Goal: Information Seeking & Learning: Learn about a topic

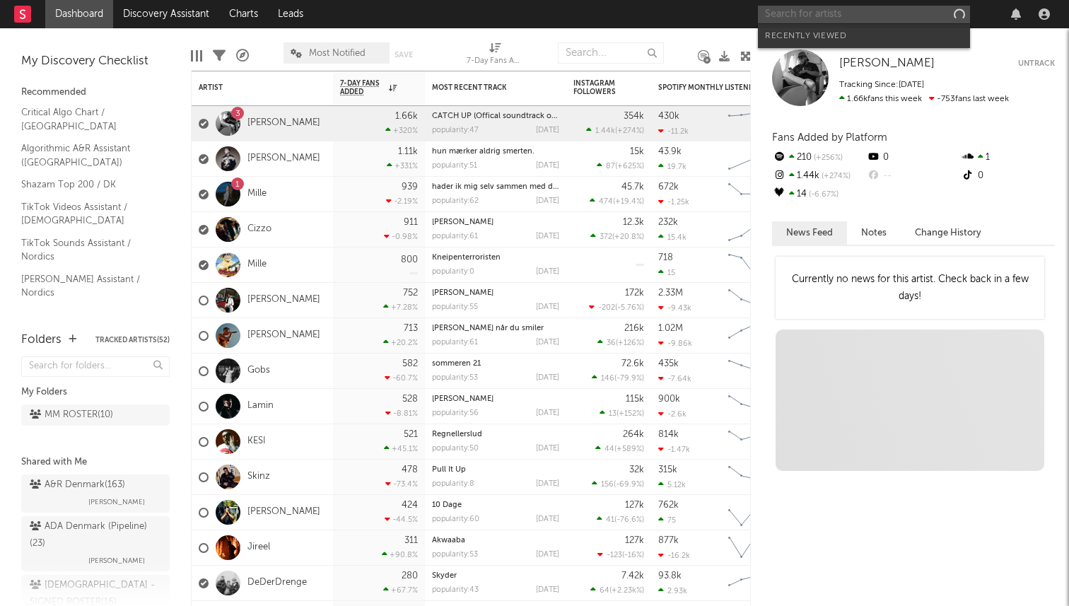
click at [799, 20] on input "text" at bounding box center [864, 15] width 212 height 18
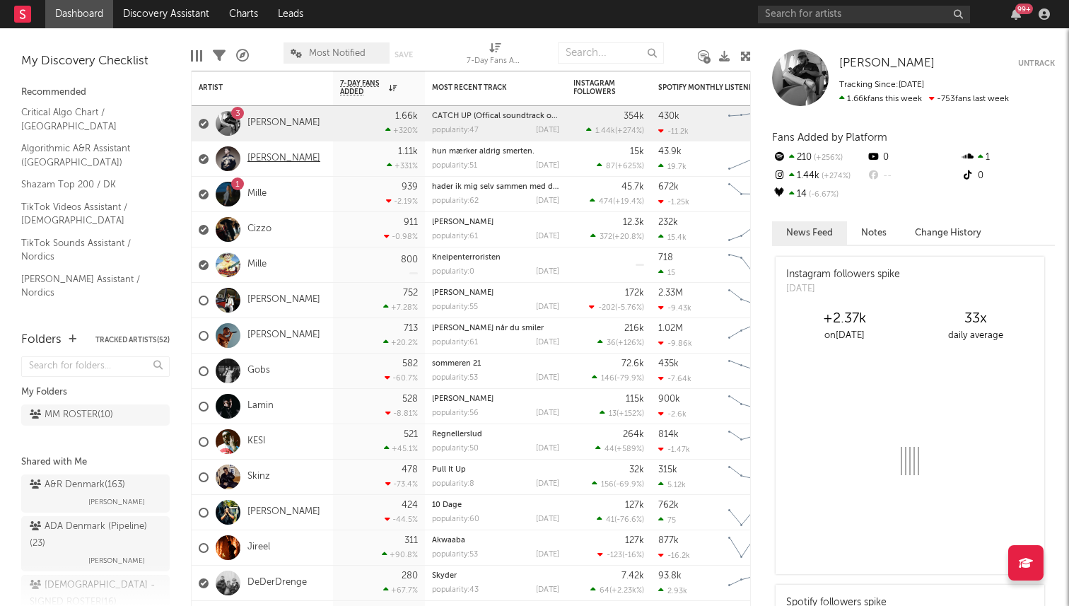
click at [288, 153] on link "[PERSON_NAME]" at bounding box center [283, 159] width 73 height 12
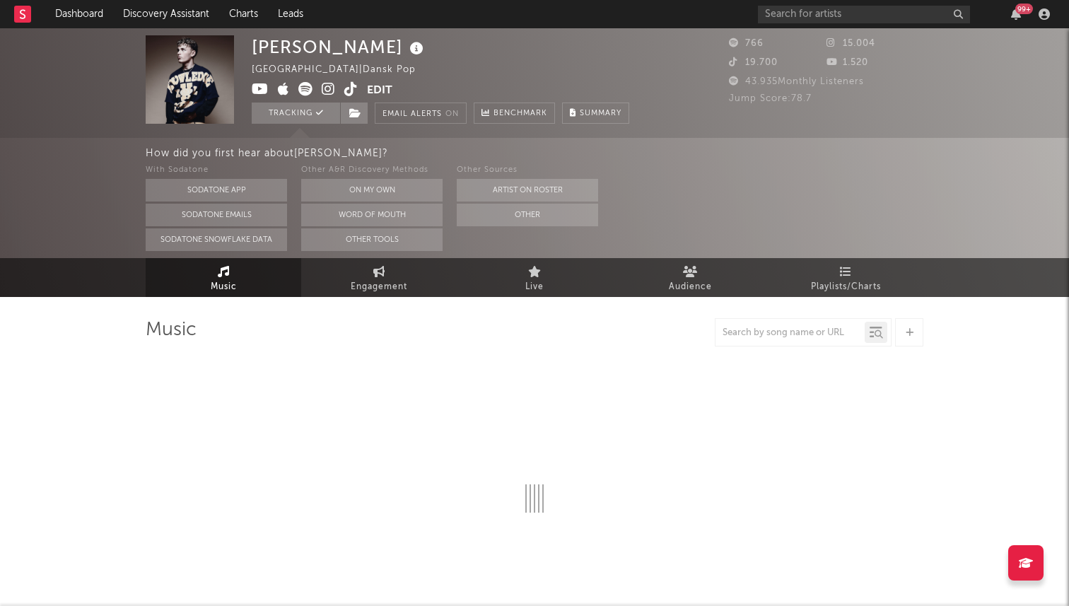
select select "1w"
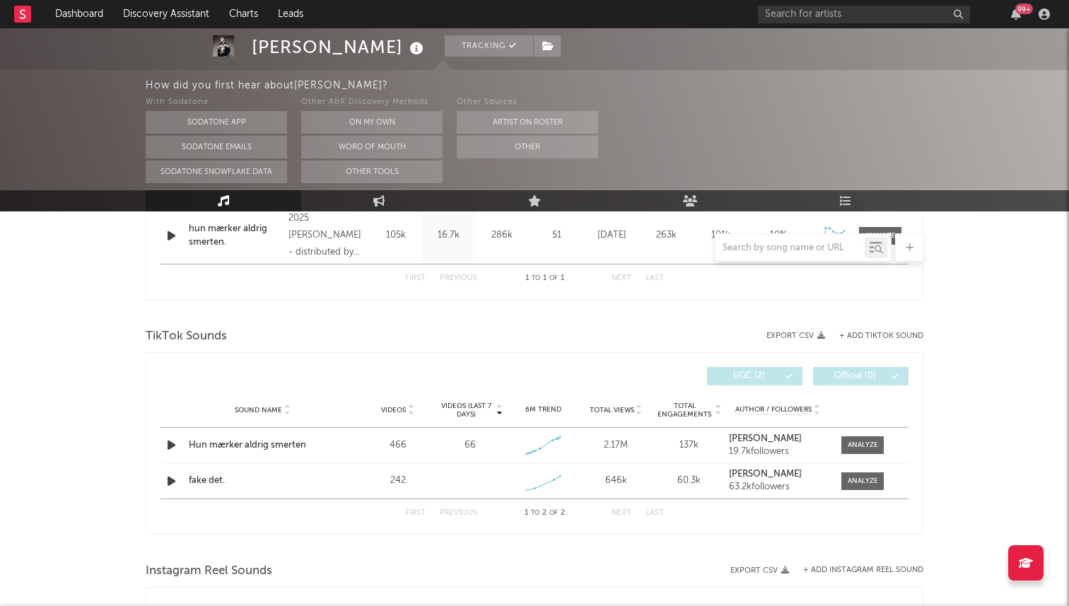
scroll to position [626, 0]
